Goal: Task Accomplishment & Management: Manage account settings

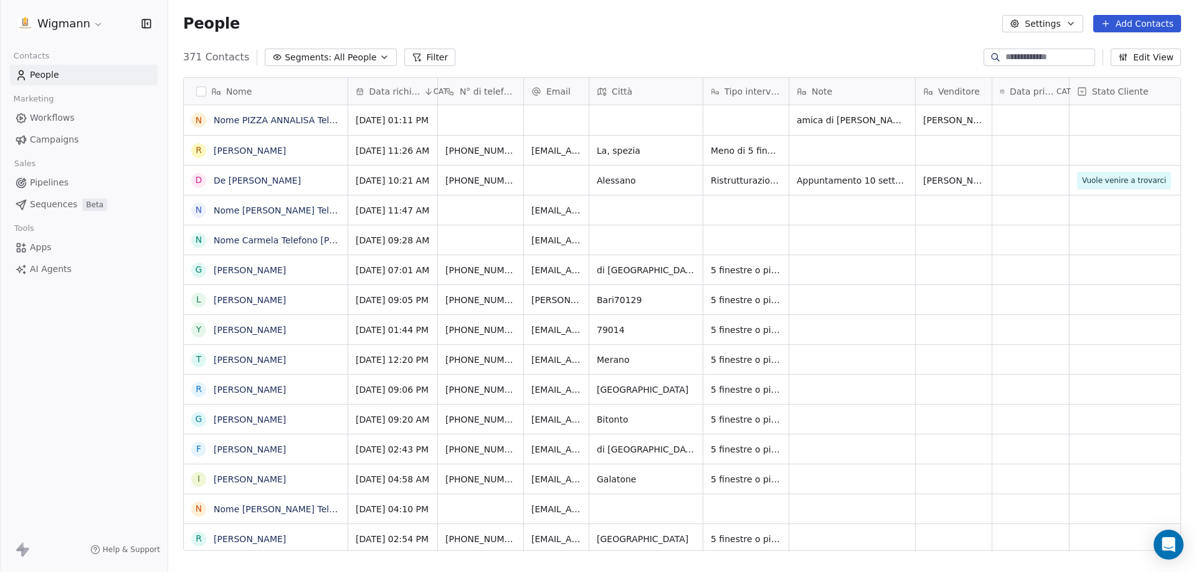
scroll to position [494, 1018]
click at [1005, 58] on input at bounding box center [1048, 57] width 87 height 12
type input "*******"
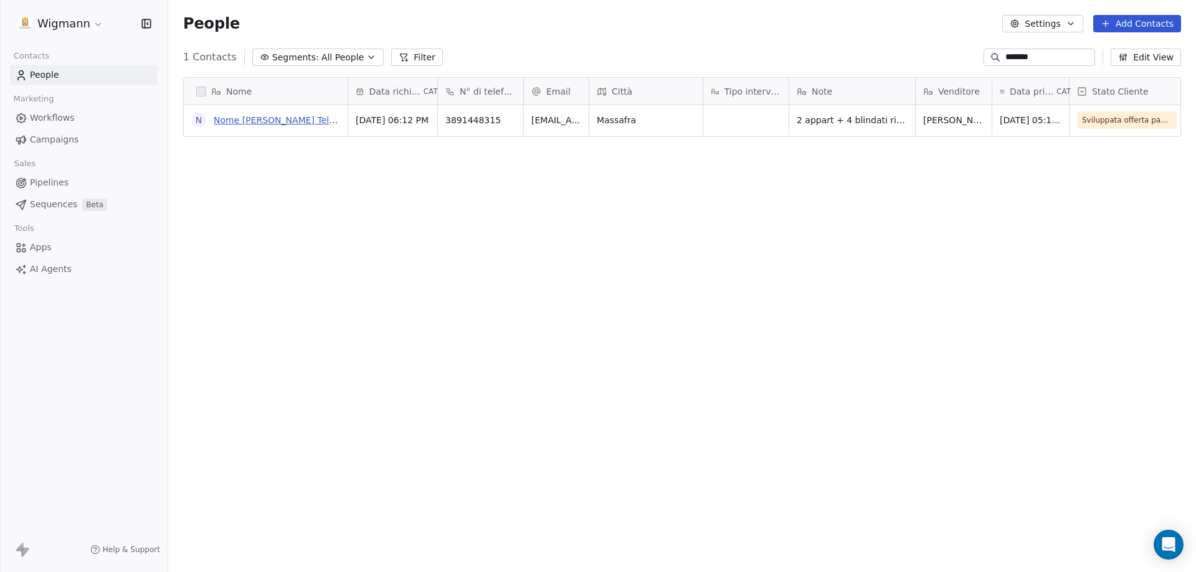
click at [301, 118] on link "Nome [PERSON_NAME] Telefono [PHONE_NUMBER] Città Massafra Email [EMAIL_ADDRESS]…" at bounding box center [681, 120] width 934 height 10
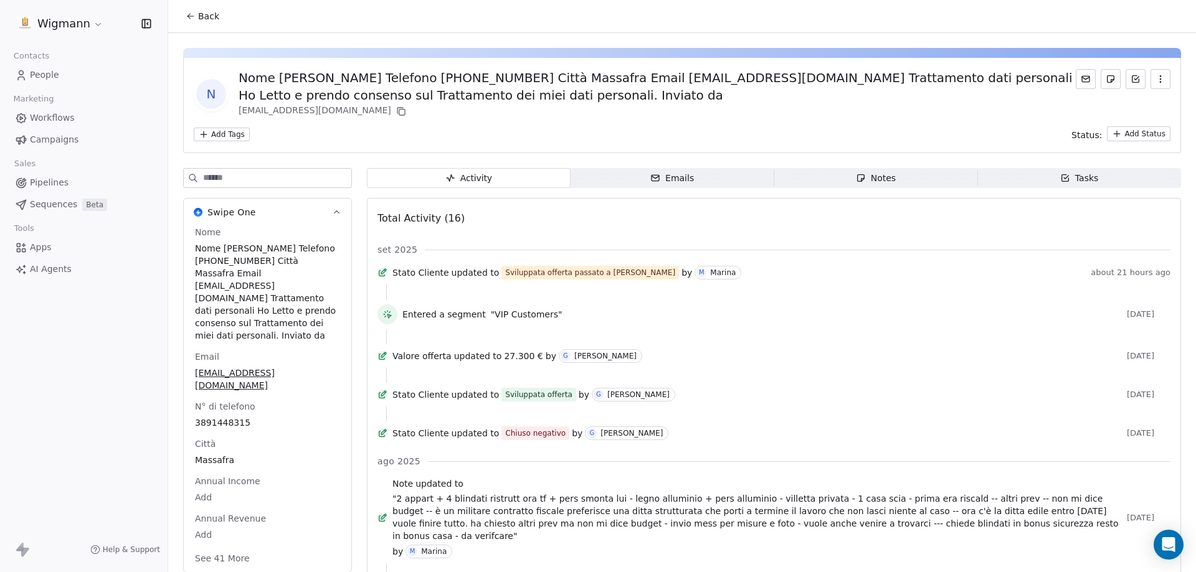
drag, startPoint x: 826, startPoint y: 80, endPoint x: 745, endPoint y: 110, distance: 85.7
click at [826, 81] on div "Nome [PERSON_NAME] Telefono [PHONE_NUMBER] Città Massafra Email [EMAIL_ADDRESS]…" at bounding box center [657, 86] width 837 height 35
click at [1117, 131] on html "Wigmann Contacts People Marketing Workflows Campaigns Sales Pipelines Sequences…" at bounding box center [598, 286] width 1196 height 572
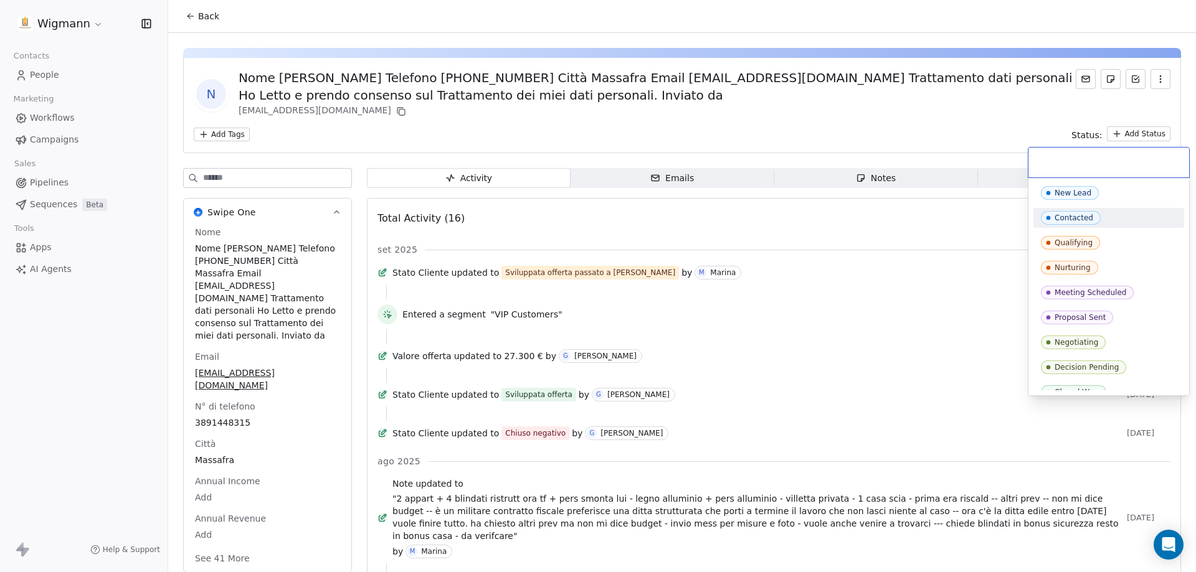
click at [597, 131] on html "Wigmann Contacts People Marketing Workflows Campaigns Sales Pipelines Sequences…" at bounding box center [598, 286] width 1196 height 572
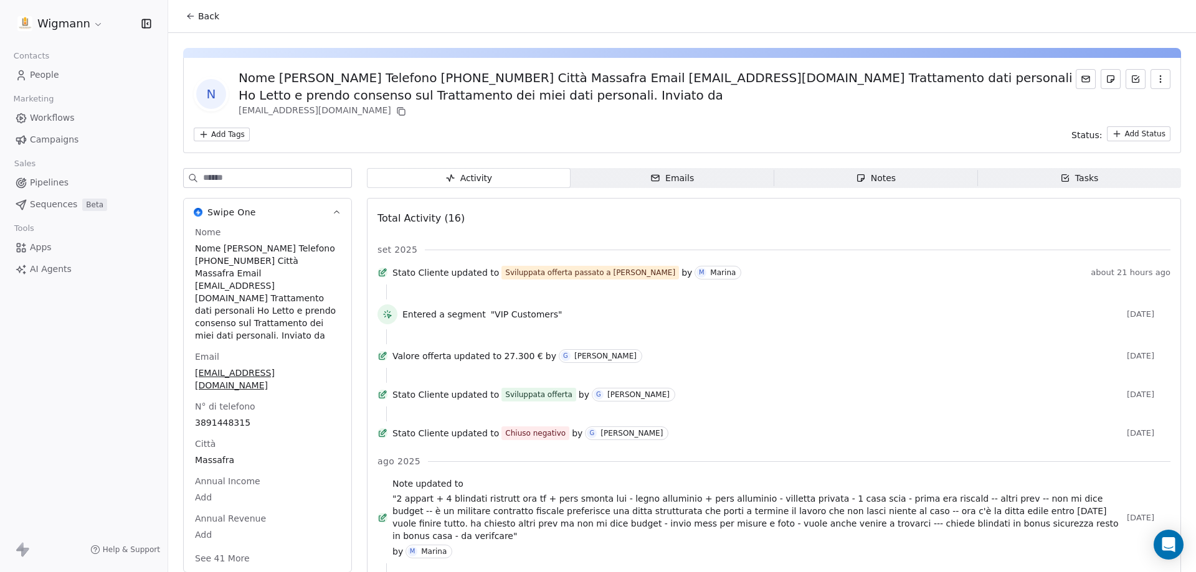
click at [448, 180] on icon "button" at bounding box center [450, 178] width 10 height 10
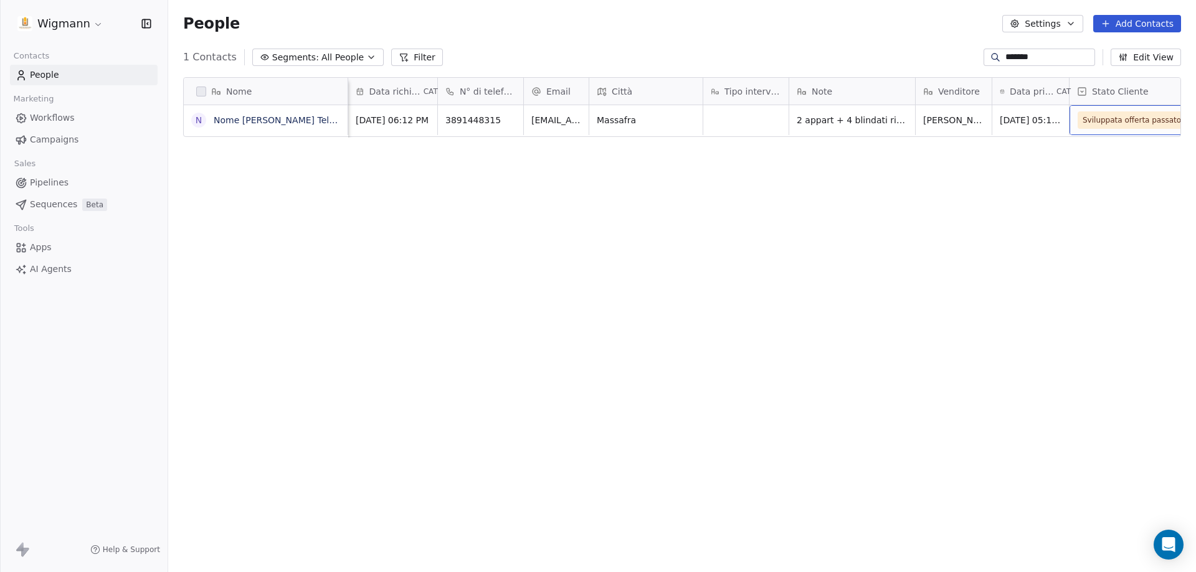
scroll to position [0, 14]
drag, startPoint x: 1170, startPoint y: 113, endPoint x: 1180, endPoint y: 128, distance: 17.6
drag, startPoint x: 1167, startPoint y: 131, endPoint x: 1041, endPoint y: 106, distance: 128.2
drag, startPoint x: 1045, startPoint y: 107, endPoint x: 861, endPoint y: 130, distance: 185.8
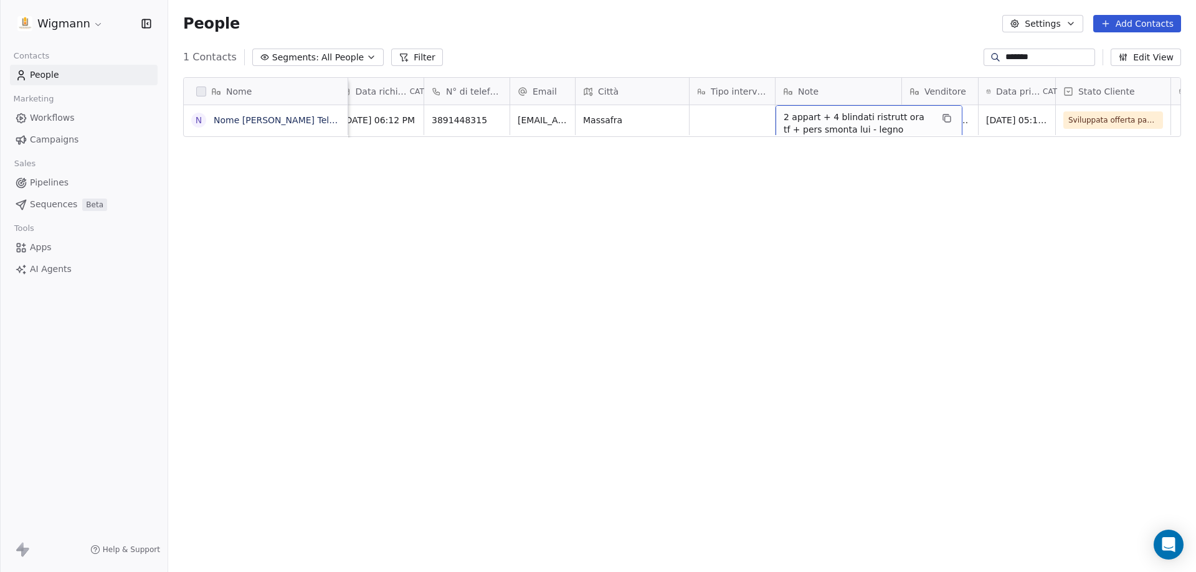
drag, startPoint x: 898, startPoint y: 121, endPoint x: 742, endPoint y: 93, distance: 158.3
click at [261, 119] on link "Nome [PERSON_NAME] Telefono [PHONE_NUMBER] Città Massafra Email [EMAIL_ADDRESS]…" at bounding box center [681, 120] width 934 height 10
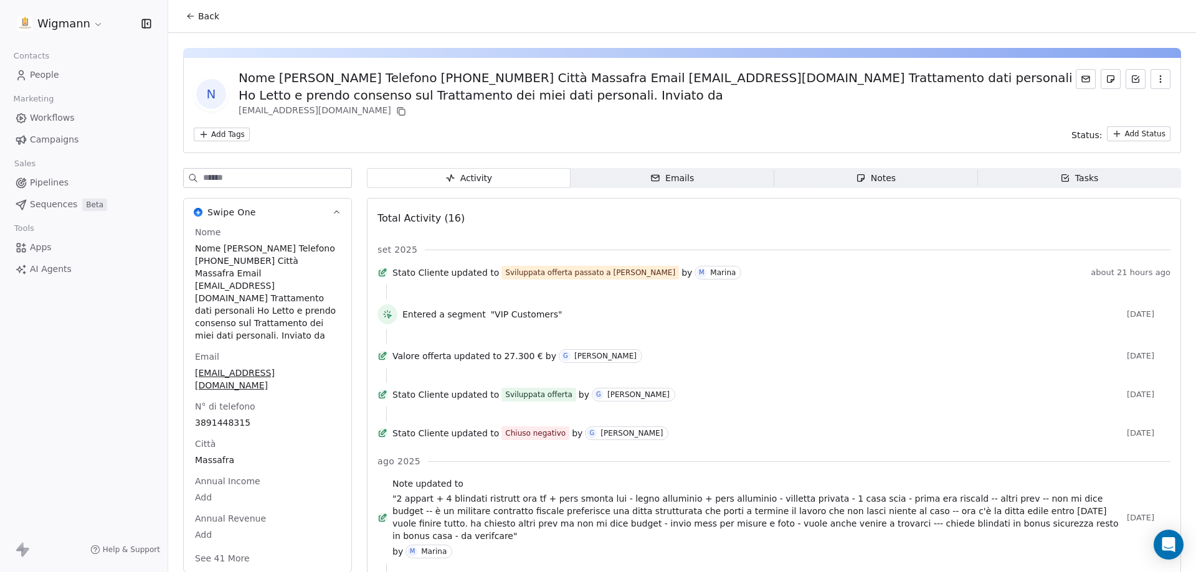
click at [949, 181] on span "Notes Notes" at bounding box center [876, 178] width 204 height 20
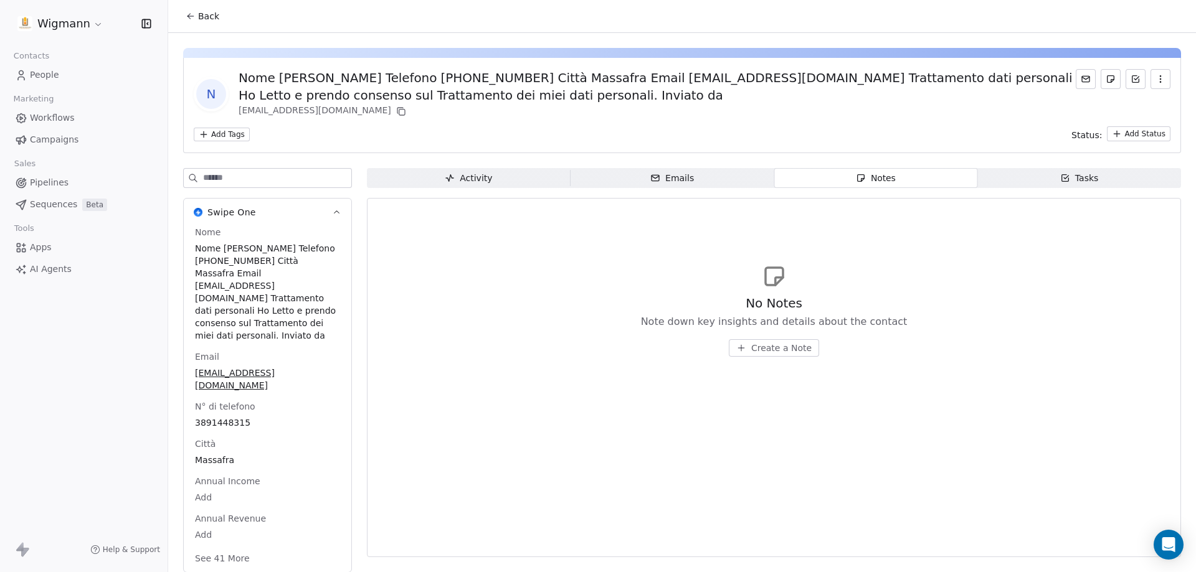
click at [210, 87] on span "N" at bounding box center [211, 94] width 30 height 30
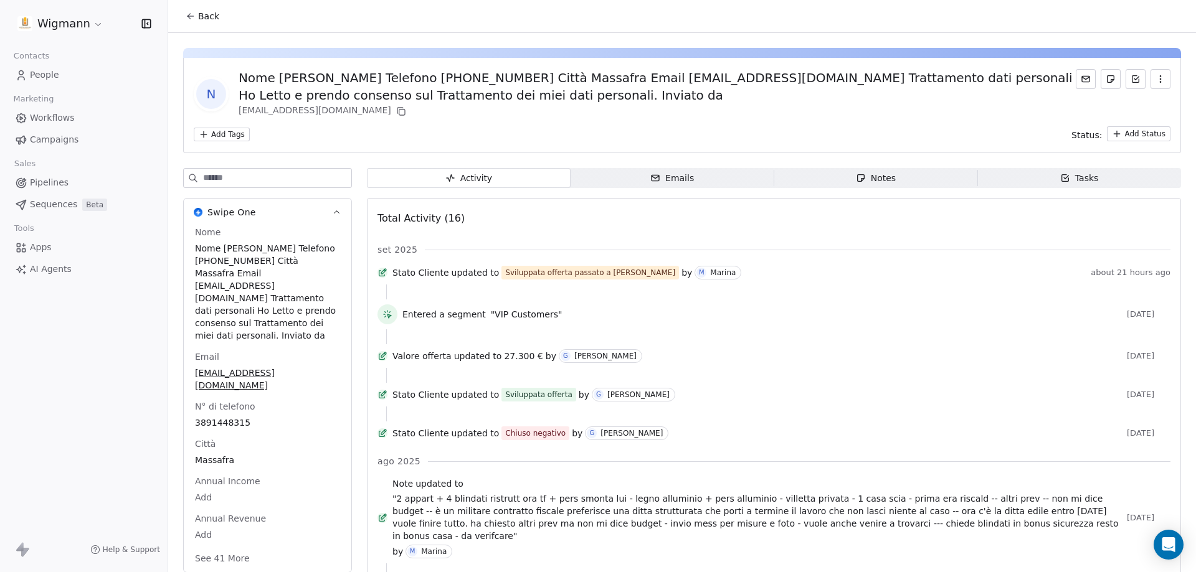
click at [199, 14] on span "Back" at bounding box center [208, 16] width 21 height 12
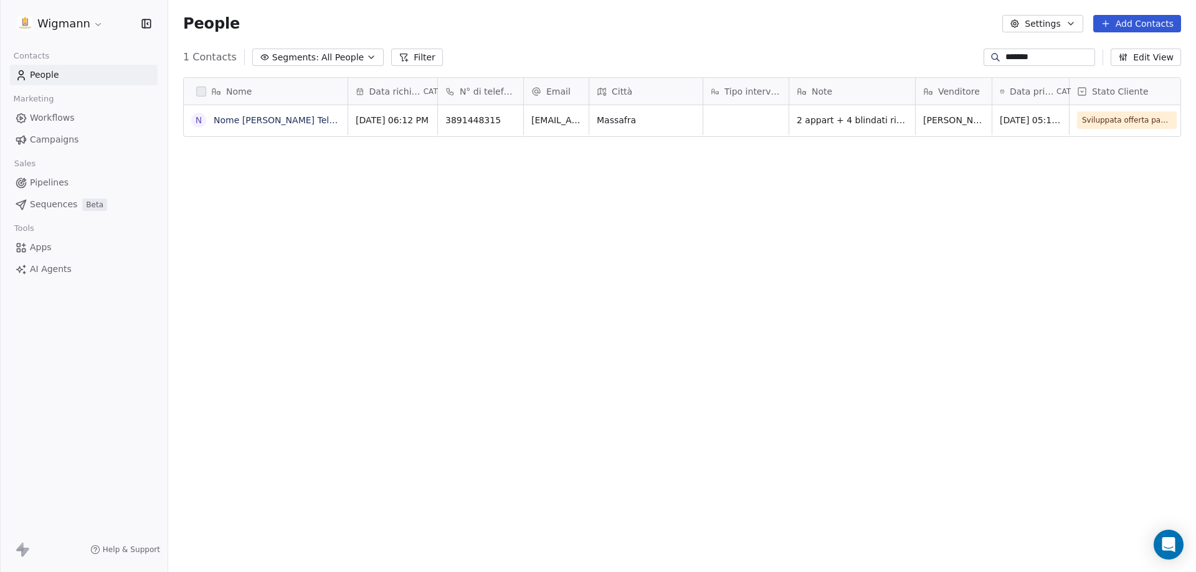
scroll to position [0, 14]
drag, startPoint x: 1104, startPoint y: 121, endPoint x: 816, endPoint y: 148, distance: 289.0
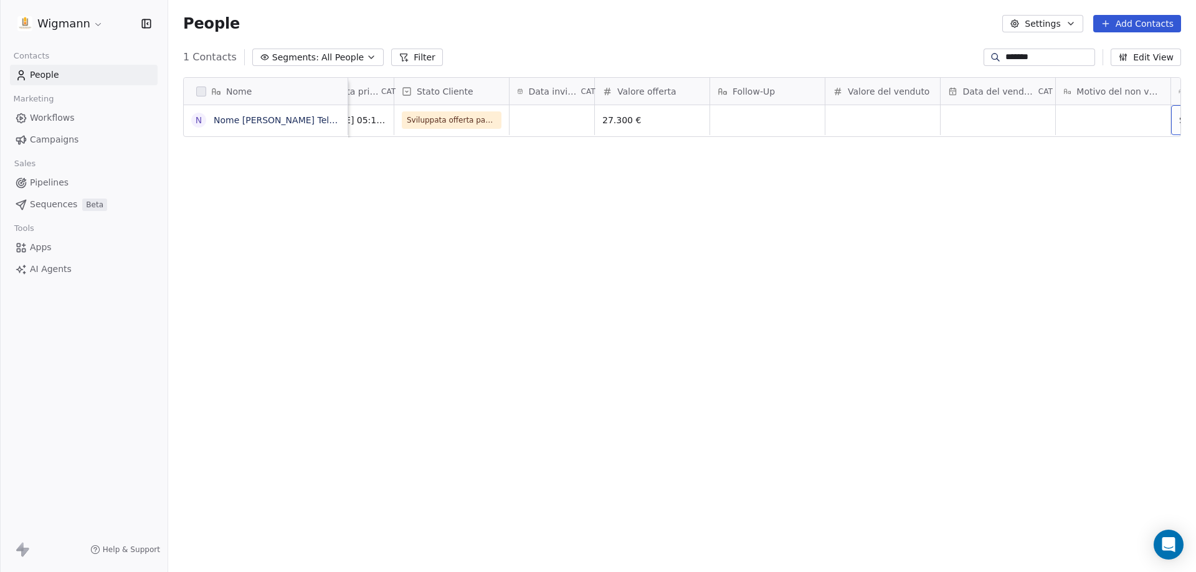
scroll to position [0, 737]
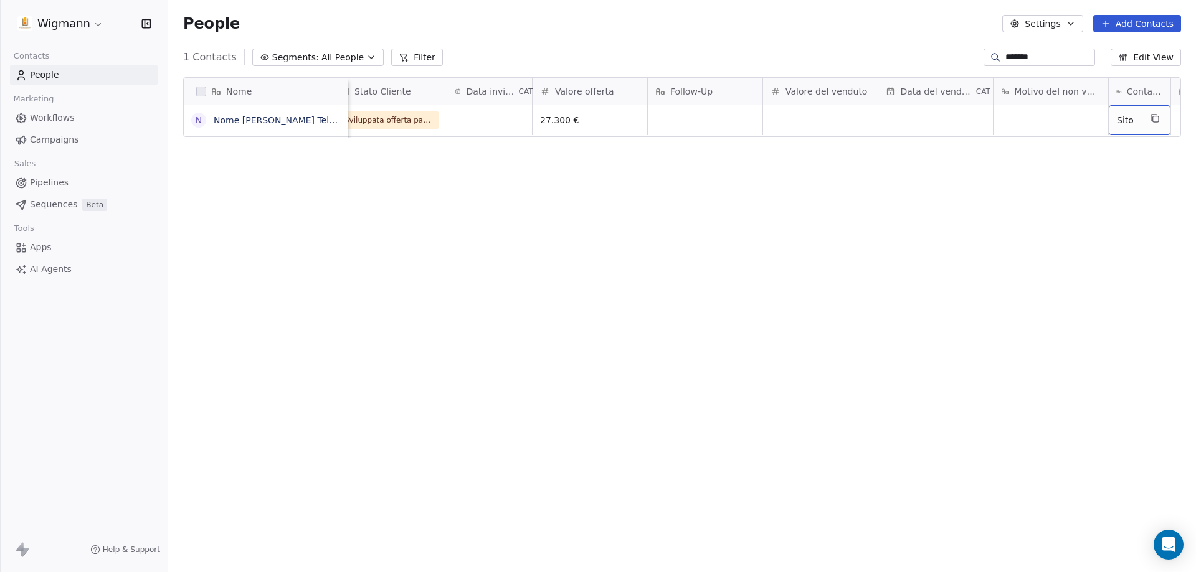
click at [604, 288] on div "Nome N Nome [PERSON_NAME] Telefono [PHONE_NUMBER] Città Massafra Email [EMAIL_A…" at bounding box center [682, 319] width 1028 height 504
click at [98, 77] on link "People" at bounding box center [84, 75] width 148 height 21
click at [1019, 58] on input "*******" at bounding box center [1048, 57] width 87 height 12
drag, startPoint x: 1020, startPoint y: 56, endPoint x: 843, endPoint y: 115, distance: 186.9
click at [843, 115] on section "People Settings Add Contacts 1 Contacts Segments: All People Filter ******* Edi…" at bounding box center [682, 286] width 1028 height 572
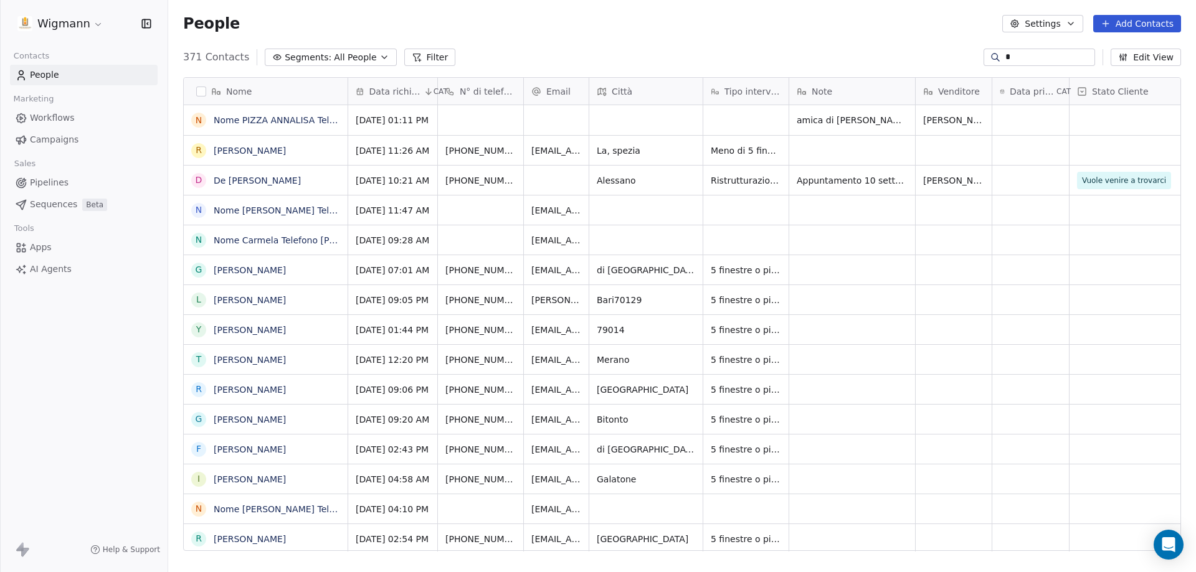
scroll to position [494, 1018]
type input "*****"
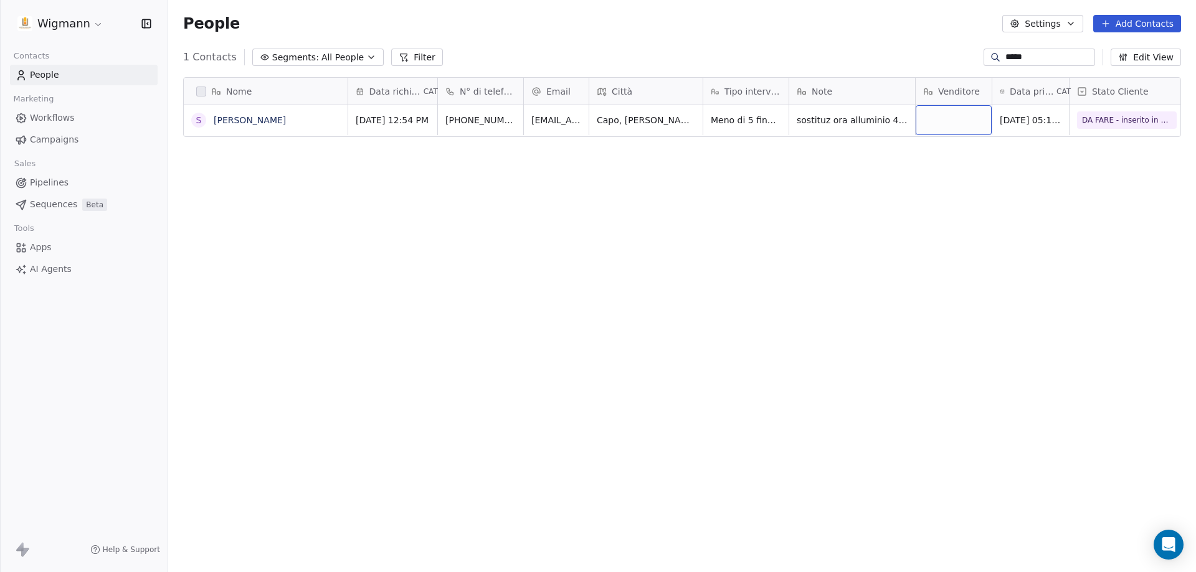
drag, startPoint x: 922, startPoint y: 125, endPoint x: 986, endPoint y: 131, distance: 64.5
click at [940, 114] on span "sostituz ora alluminio 4-5 infissi - vorrebbe pvc - casa indipendente + 1 pers …" at bounding box center [871, 136] width 148 height 50
click at [942, 114] on span "sostituz ora alluminio 4-5 infissi - vorrebbe pvc - casa indipendente + 1 pers …" at bounding box center [871, 136] width 148 height 50
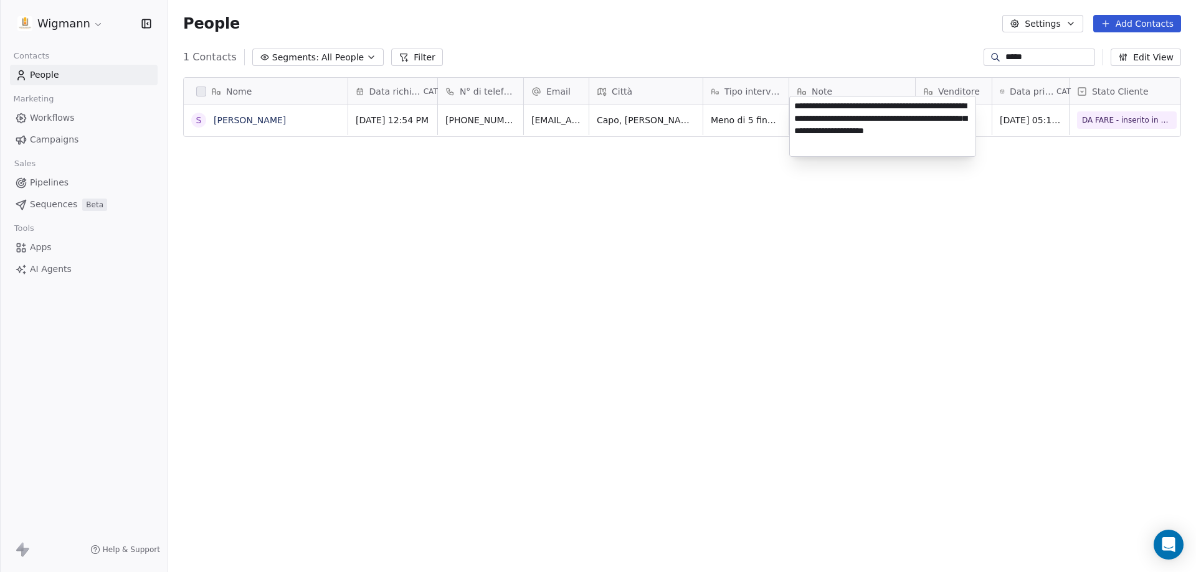
click at [655, 239] on html "Wigmann Contacts People Marketing Workflows Campaigns Sales Pipelines Sequences…" at bounding box center [598, 286] width 1196 height 572
